Goal: Task Accomplishment & Management: Use online tool/utility

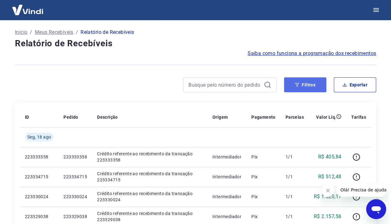
click at [321, 88] on button "Filtros" at bounding box center [305, 84] width 42 height 15
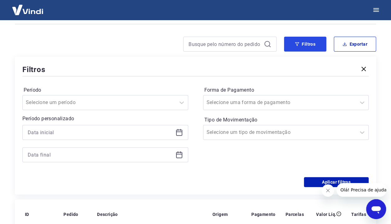
scroll to position [31, 0]
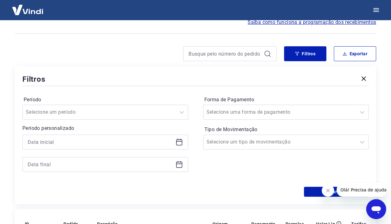
click at [79, 148] on div at bounding box center [105, 142] width 166 height 15
click at [80, 145] on input at bounding box center [100, 141] width 145 height 9
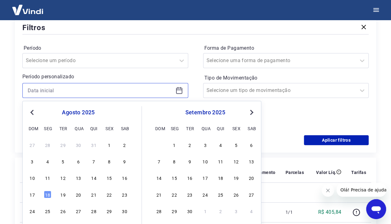
scroll to position [124, 0]
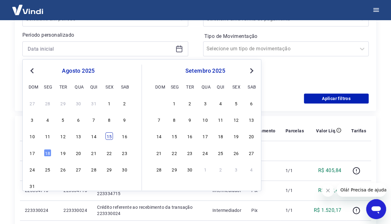
drag, startPoint x: 108, startPoint y: 134, endPoint x: 127, endPoint y: 139, distance: 20.4
click at [108, 135] on div "15" at bounding box center [108, 135] width 7 height 7
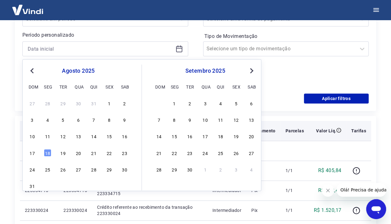
type input "[DATE]"
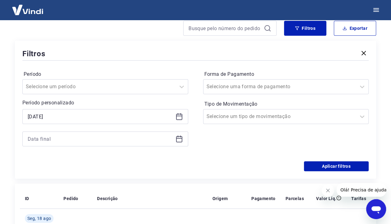
scroll to position [0, 0]
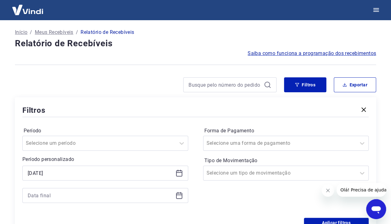
drag, startPoint x: 113, startPoint y: 201, endPoint x: 114, endPoint y: 198, distance: 3.2
click at [113, 201] on div at bounding box center [105, 195] width 166 height 15
click at [114, 198] on input at bounding box center [100, 195] width 145 height 9
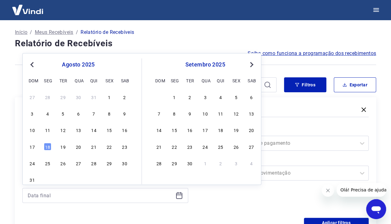
drag, startPoint x: 48, startPoint y: 147, endPoint x: 210, endPoint y: 158, distance: 162.2
click at [48, 148] on div "18" at bounding box center [47, 146] width 7 height 7
type input "[DATE]"
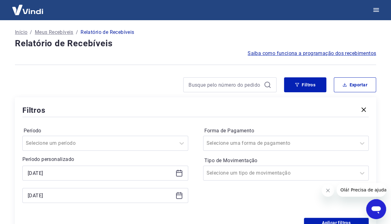
scroll to position [93, 0]
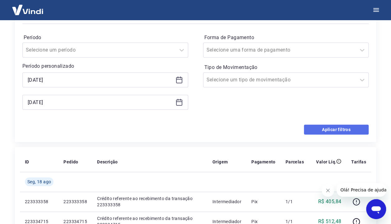
click at [321, 125] on button "Aplicar filtros" at bounding box center [336, 130] width 65 height 10
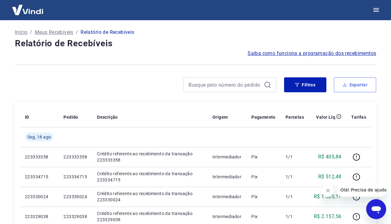
click at [366, 81] on button "Exportar" at bounding box center [354, 84] width 42 height 15
type input "[DATE]"
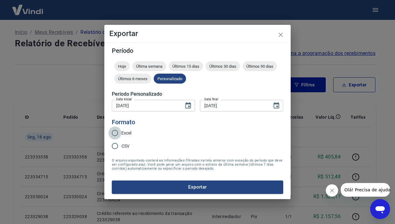
click at [114, 135] on input "Excel" at bounding box center [114, 132] width 13 height 13
radio input "true"
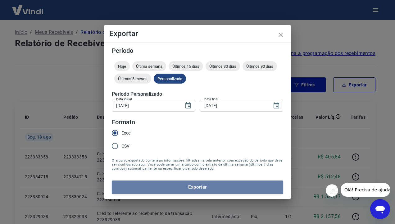
click at [203, 188] on button "Exportar" at bounding box center [198, 187] width 172 height 13
